Goal: Task Accomplishment & Management: Use online tool/utility

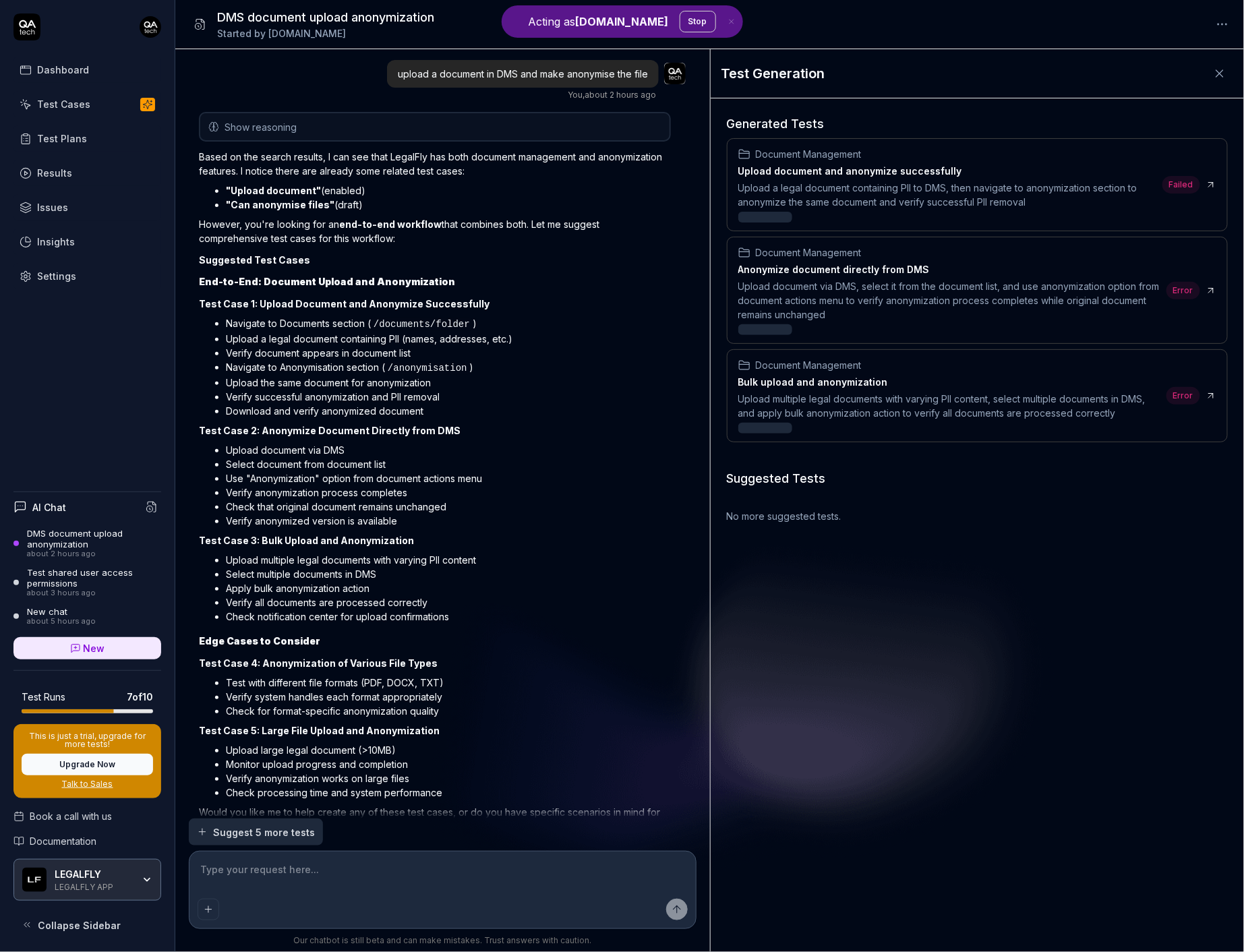
scroll to position [714, 0]
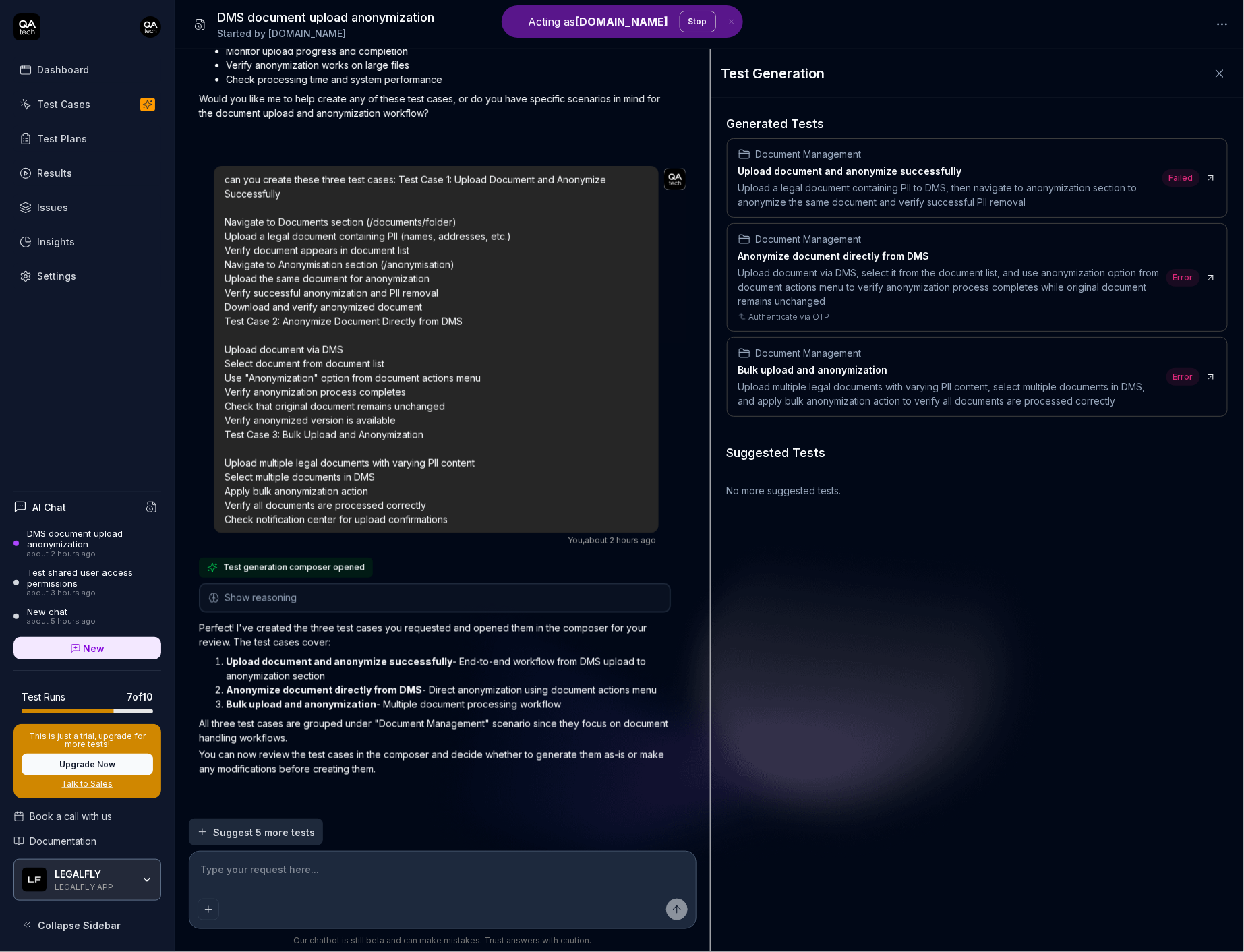
click at [1074, 154] on div "Document Management" at bounding box center [948, 154] width 419 height 15
type textarea "*"
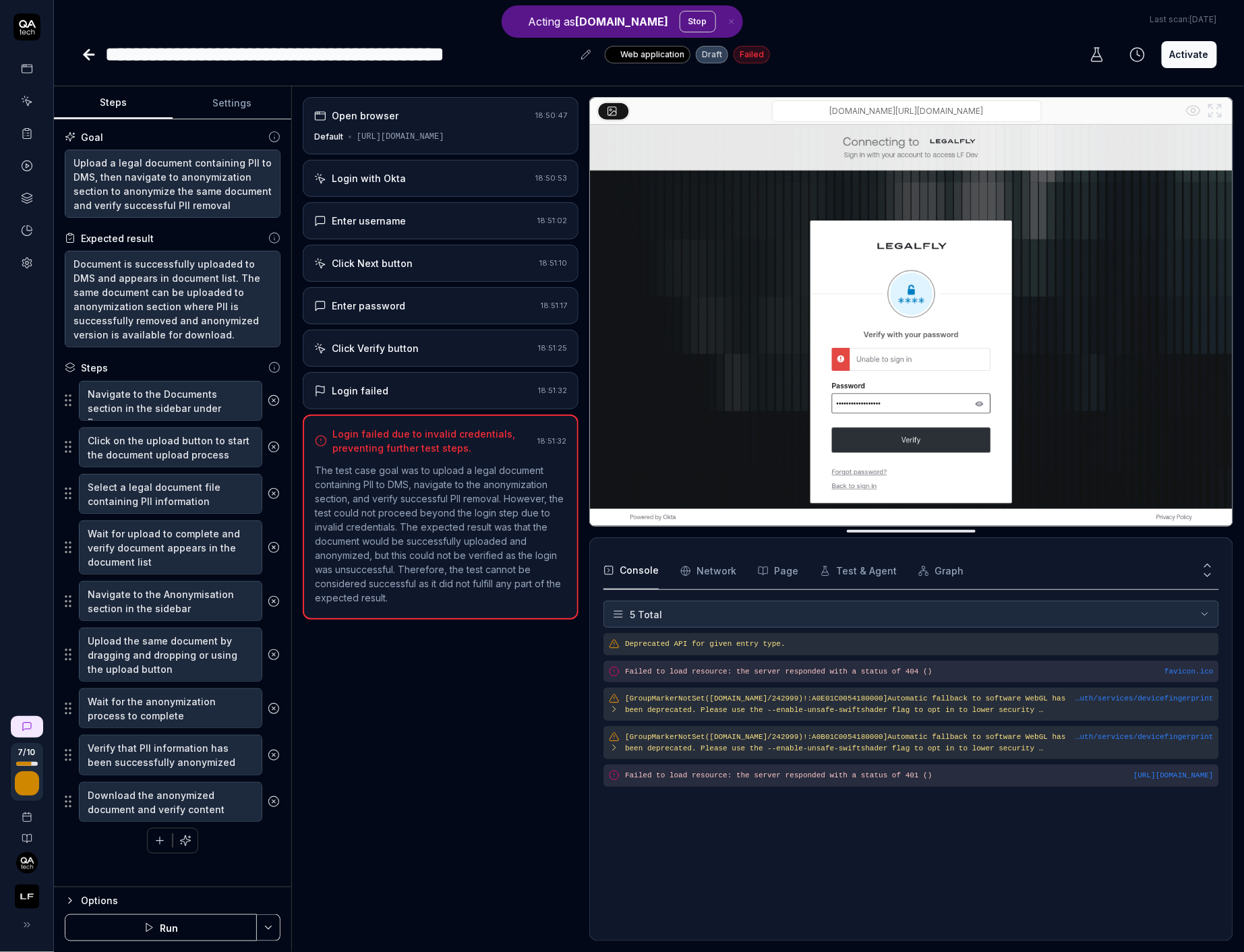
click at [141, 935] on button "Run" at bounding box center [160, 928] width 192 height 27
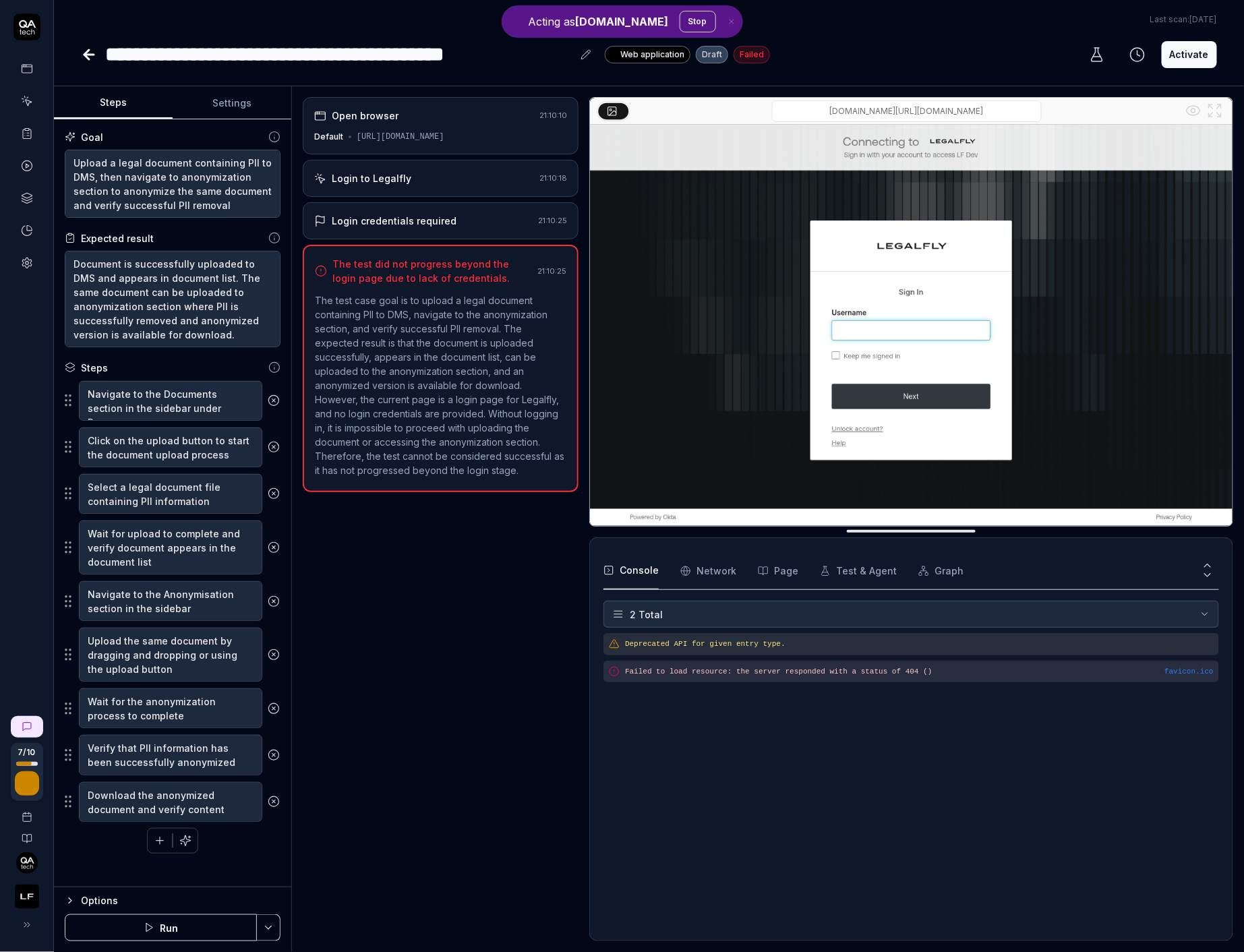
click at [277, 927] on html "**********" at bounding box center [622, 476] width 1244 height 952
click at [246, 866] on div "Run w. Dependencies" at bounding box center [218, 864] width 136 height 30
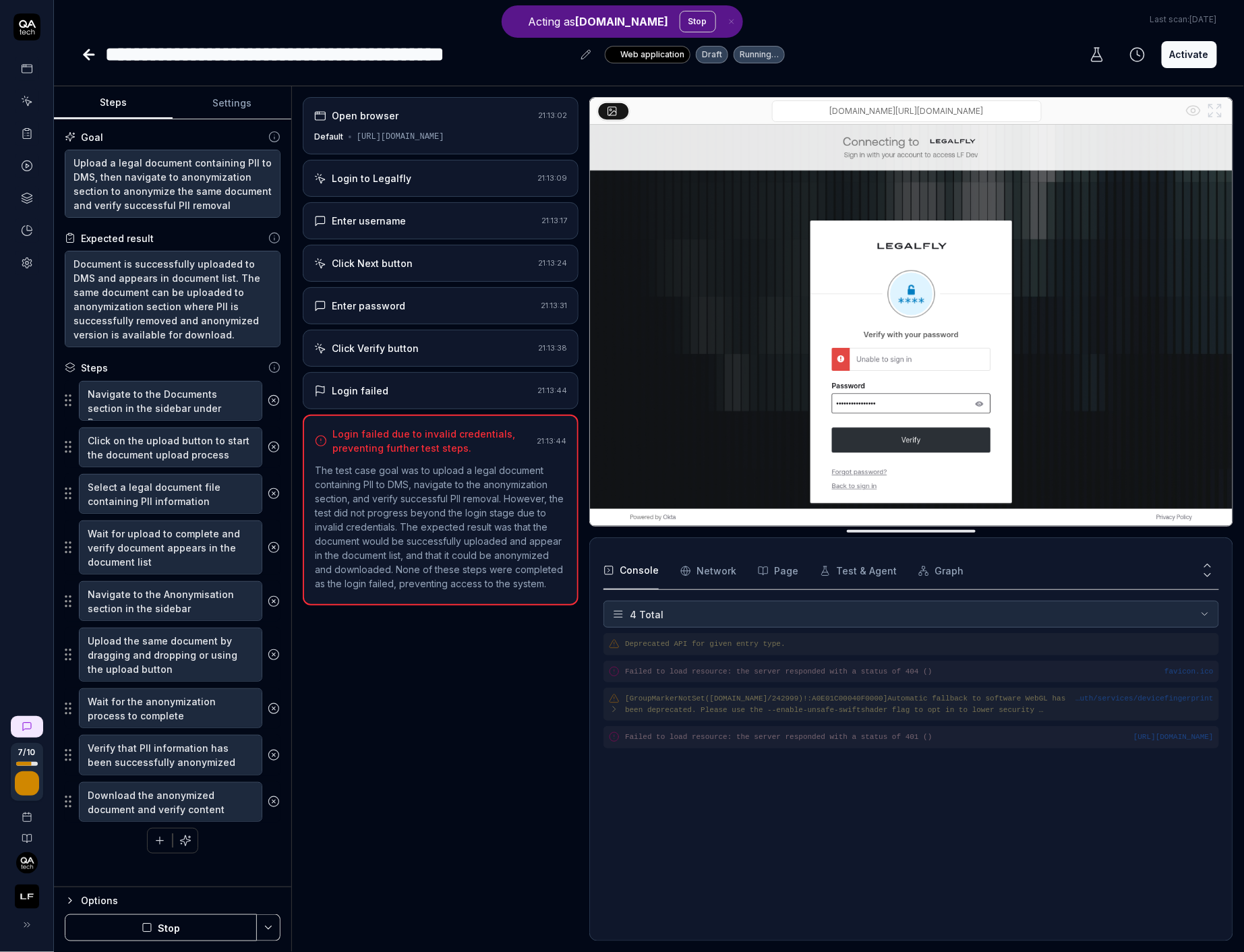
type textarea "*"
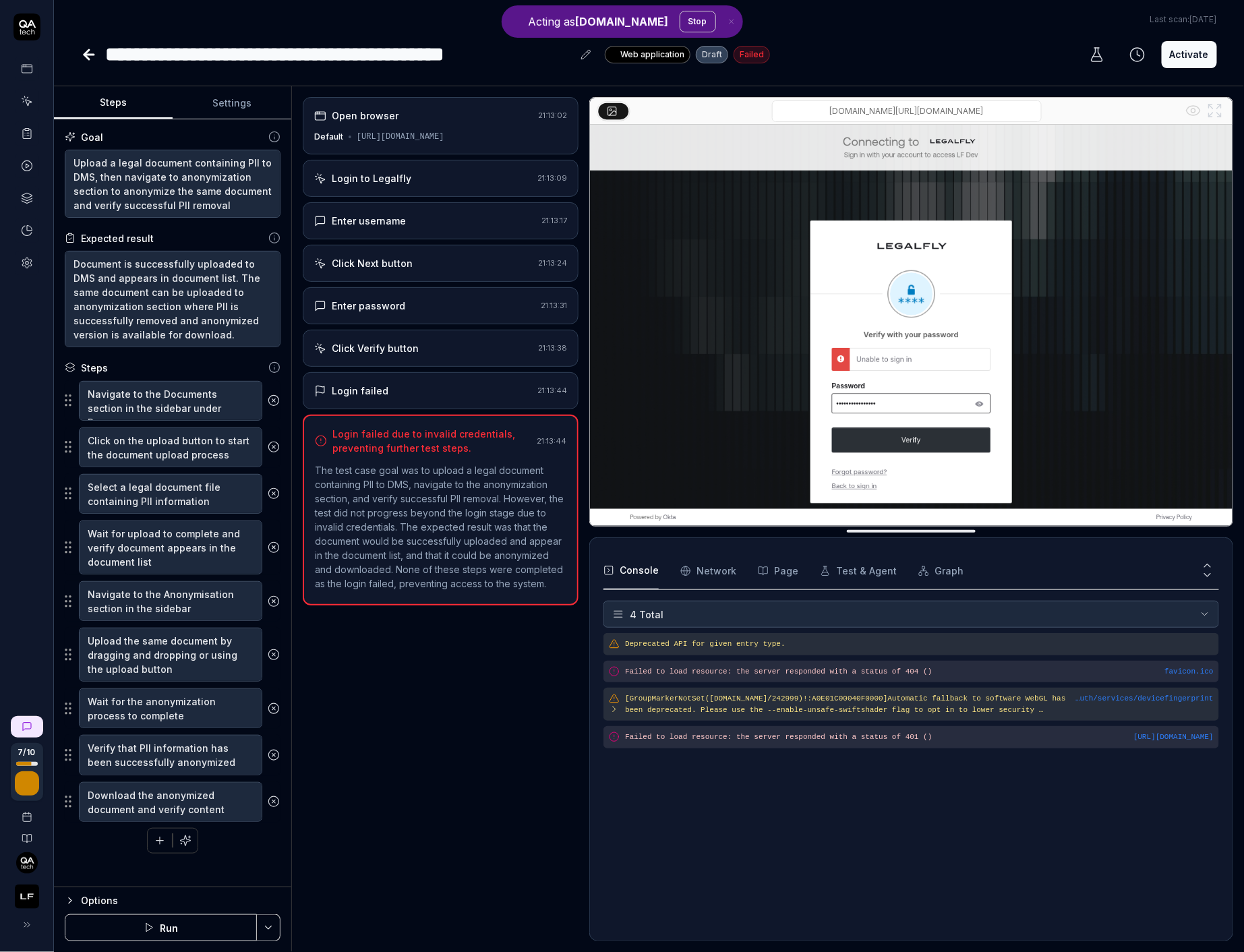
click at [92, 49] on icon at bounding box center [89, 54] width 16 height 16
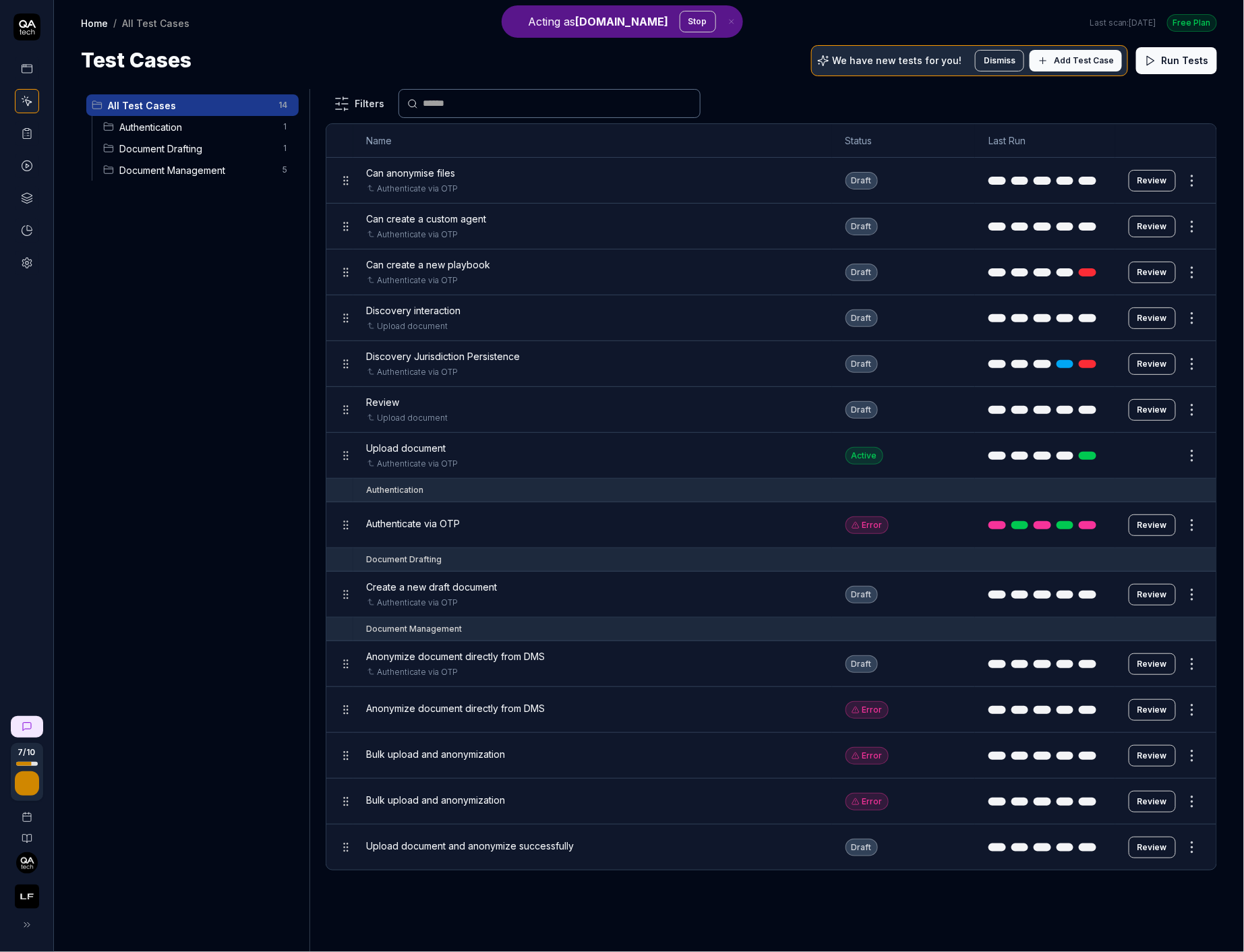
click at [493, 520] on div "Authenticate via OTP" at bounding box center [592, 524] width 452 height 15
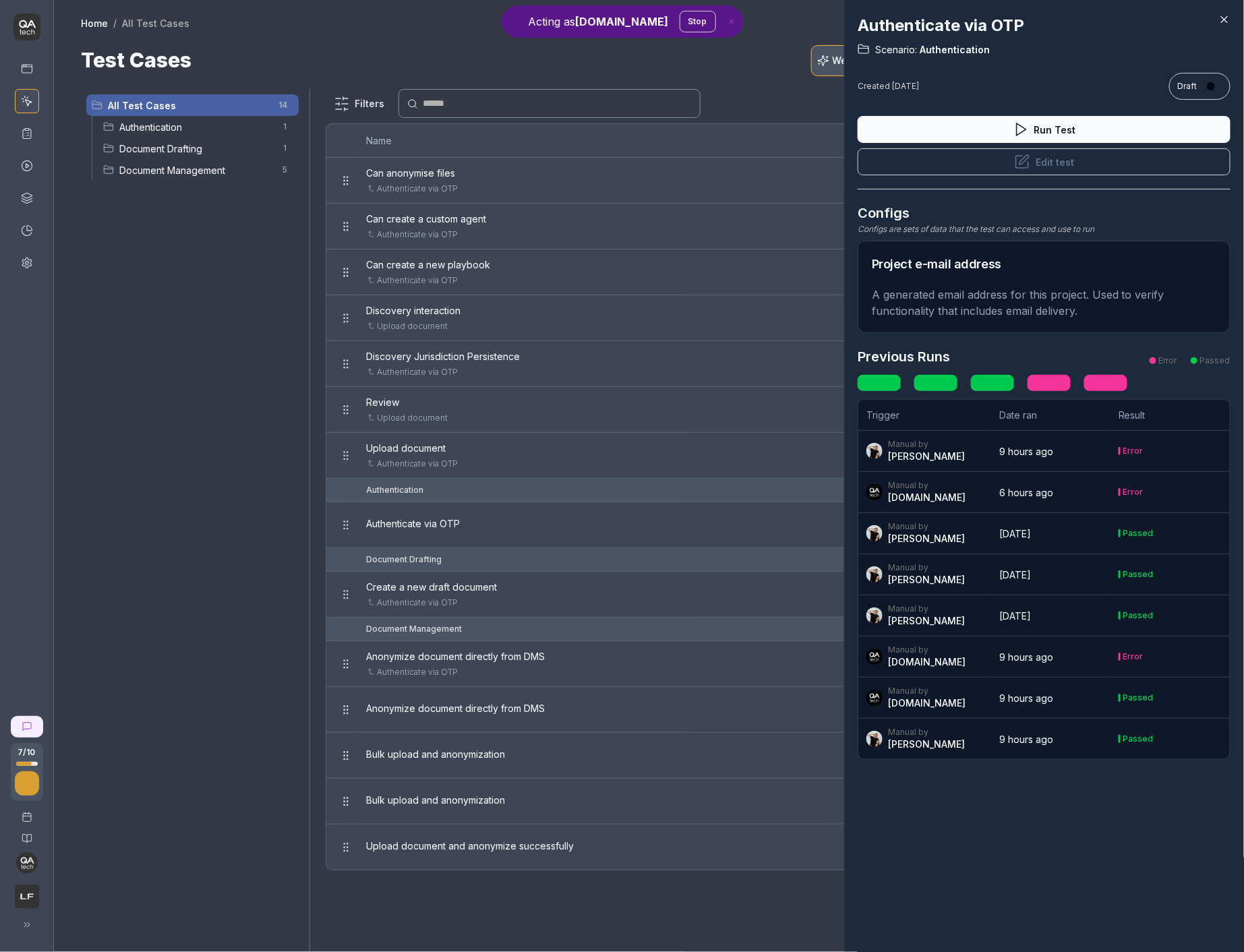
click at [956, 525] on div "Manual by [PERSON_NAME]" at bounding box center [926, 533] width 120 height 24
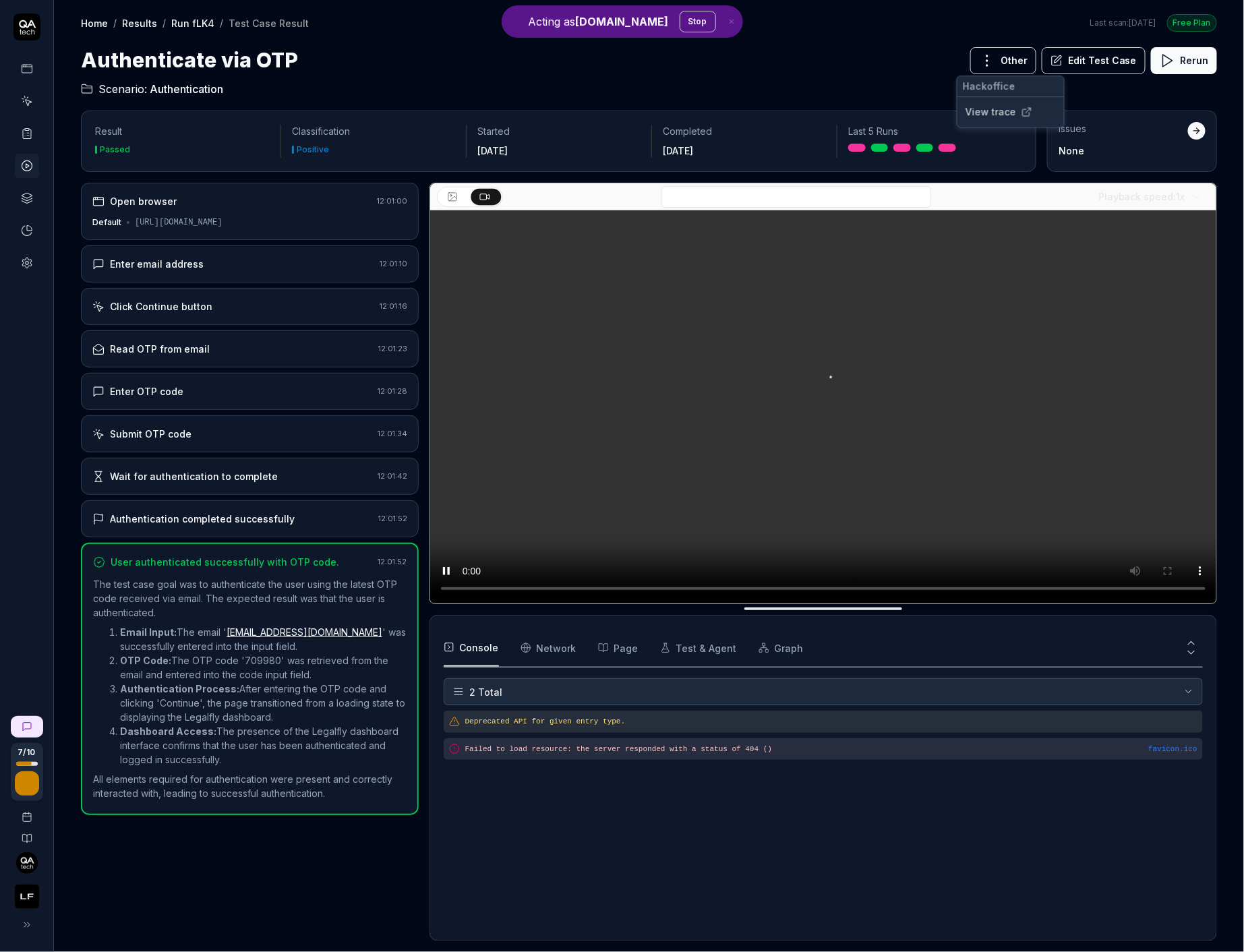
click at [1011, 64] on html "Acting as [DOMAIN_NAME] Stop 7 / 10 Home / Results / Run fLK4 / Test Case Resul…" at bounding box center [622, 476] width 1244 height 952
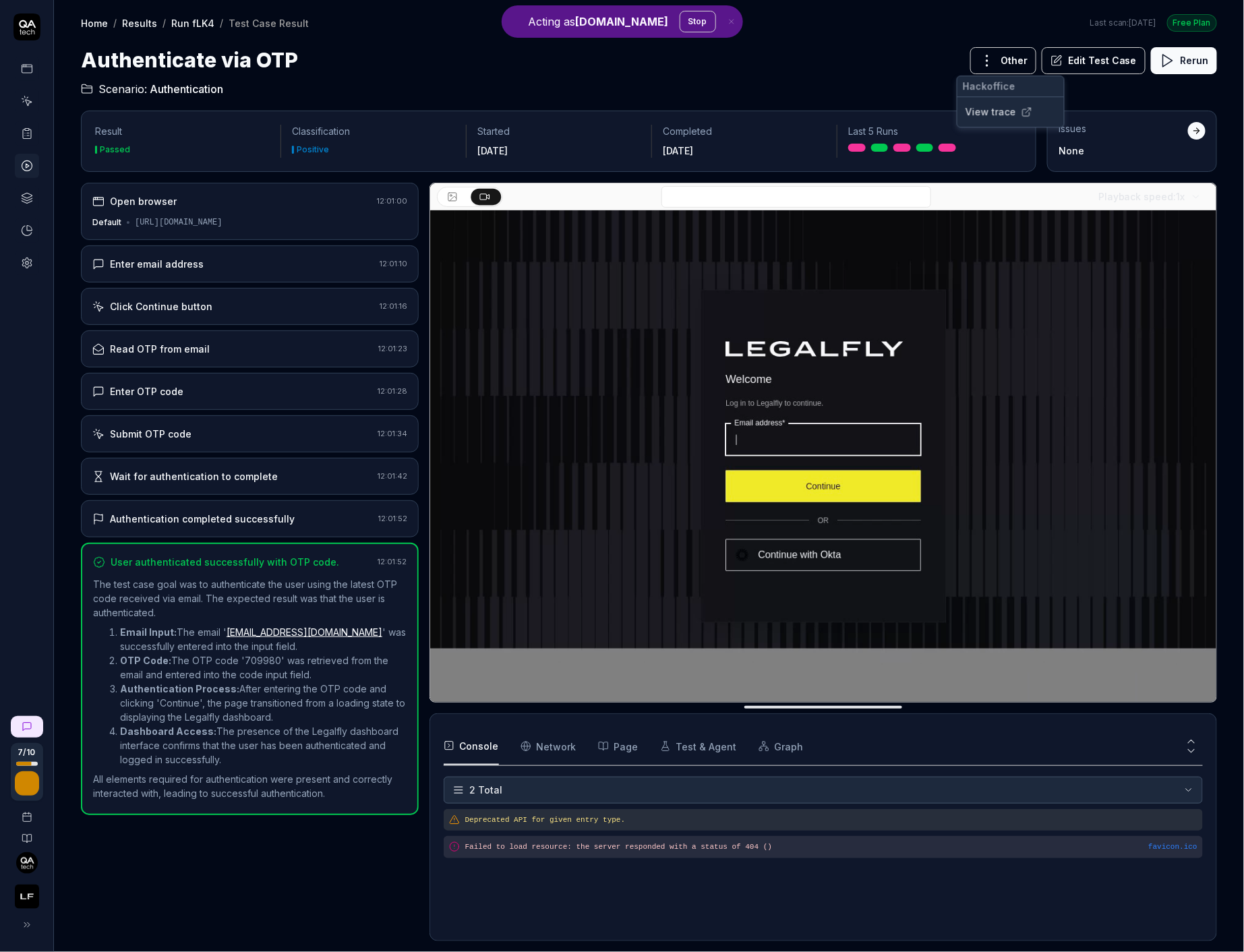
click at [1002, 115] on link "View trace" at bounding box center [991, 112] width 51 height 15
